Goal: Find specific page/section: Find specific page/section

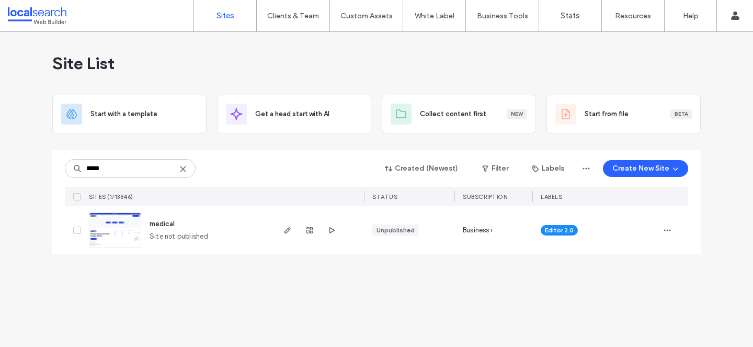
click at [180, 170] on icon at bounding box center [183, 169] width 8 height 8
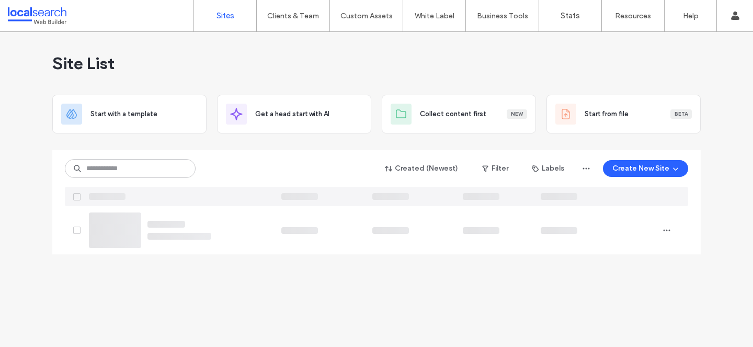
click at [337, 57] on div "Site List" at bounding box center [376, 63] width 648 height 63
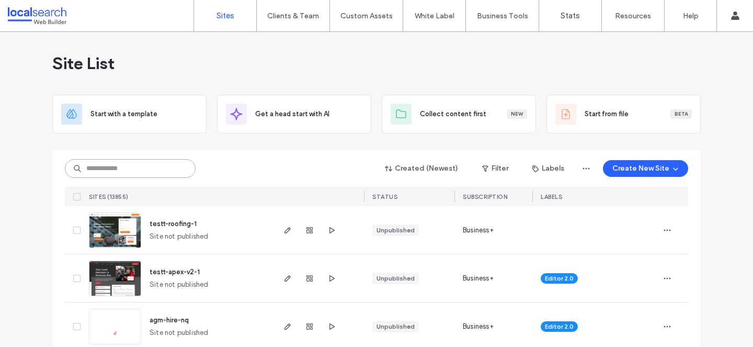
click at [132, 164] on input at bounding box center [130, 168] width 131 height 19
click at [600, 86] on div "localsearchenterprise" at bounding box center [600, 86] width 88 height 22
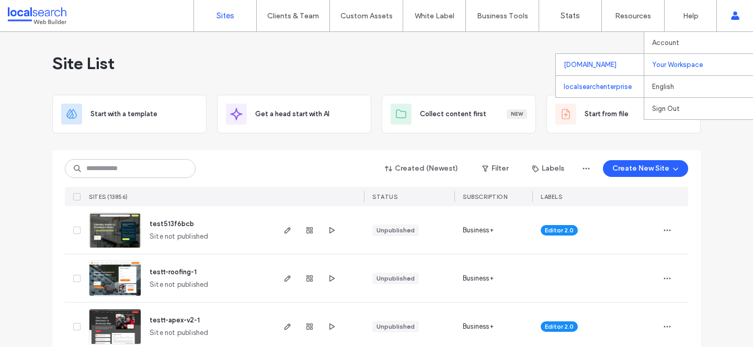
click at [607, 86] on div "localsearchenterprise" at bounding box center [600, 86] width 88 height 22
